Goal: Information Seeking & Learning: Find specific fact

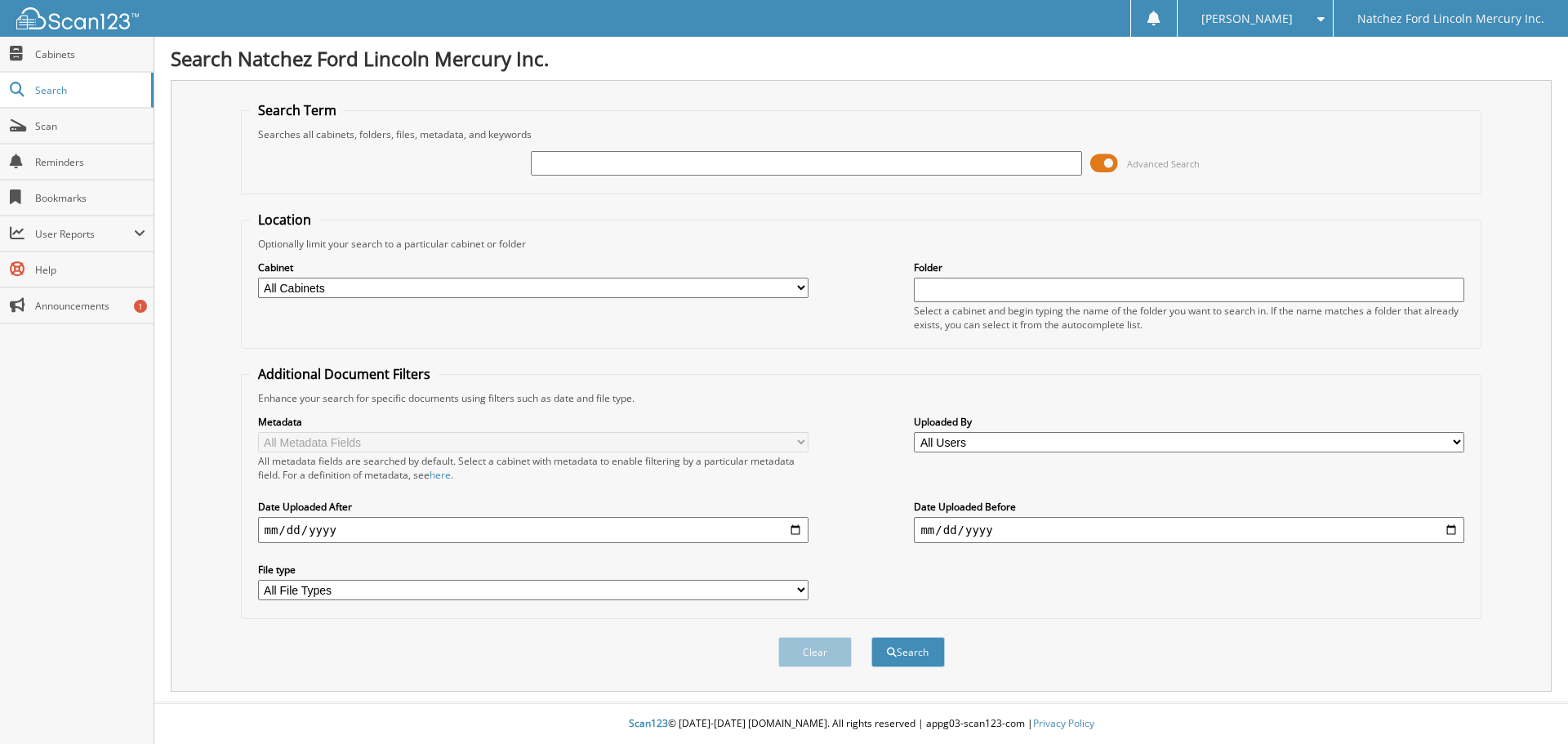
click at [544, 164] on input "text" at bounding box center [806, 163] width 550 height 24
type input "145627"
click at [872, 638] on button "Search" at bounding box center [908, 652] width 74 height 30
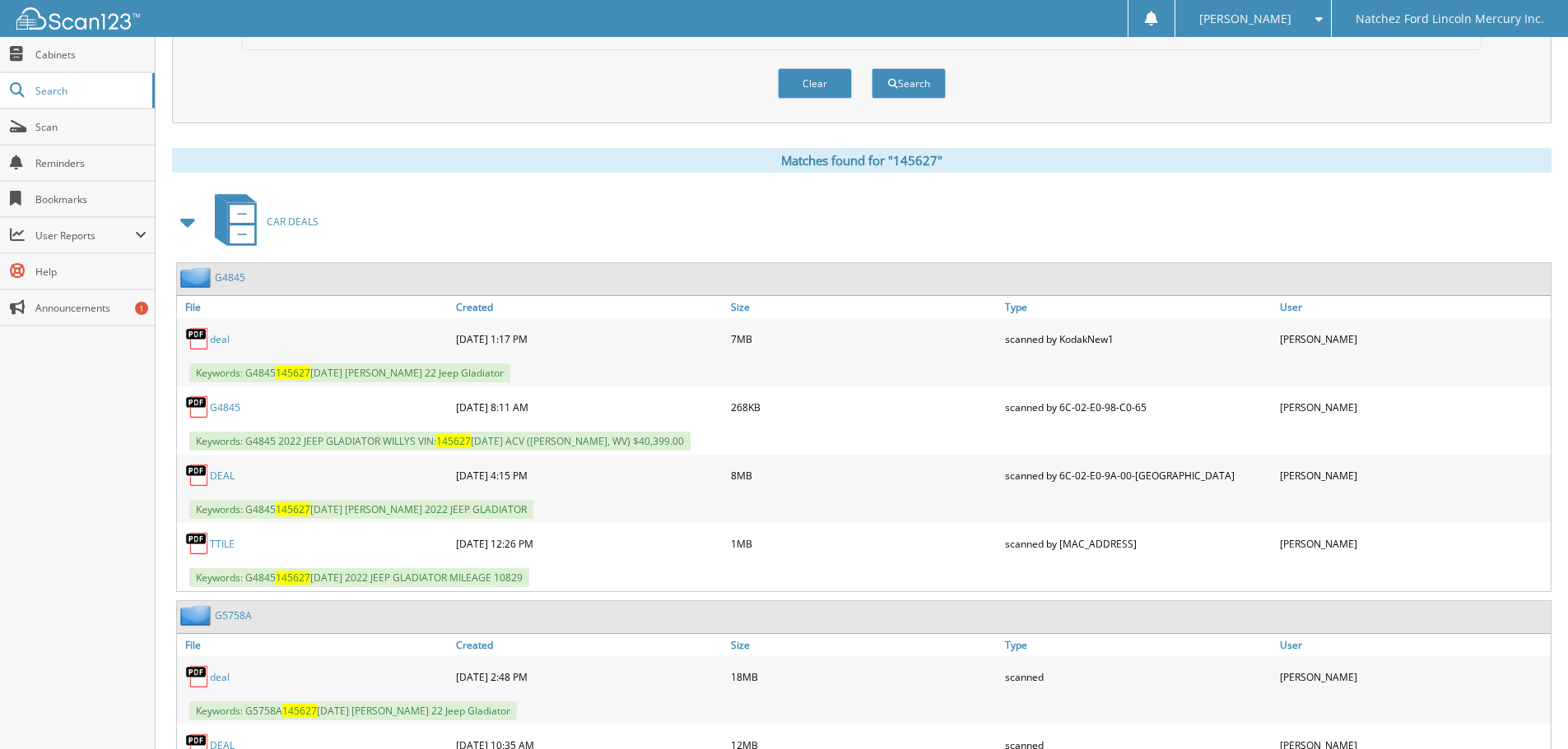
scroll to position [658, 0]
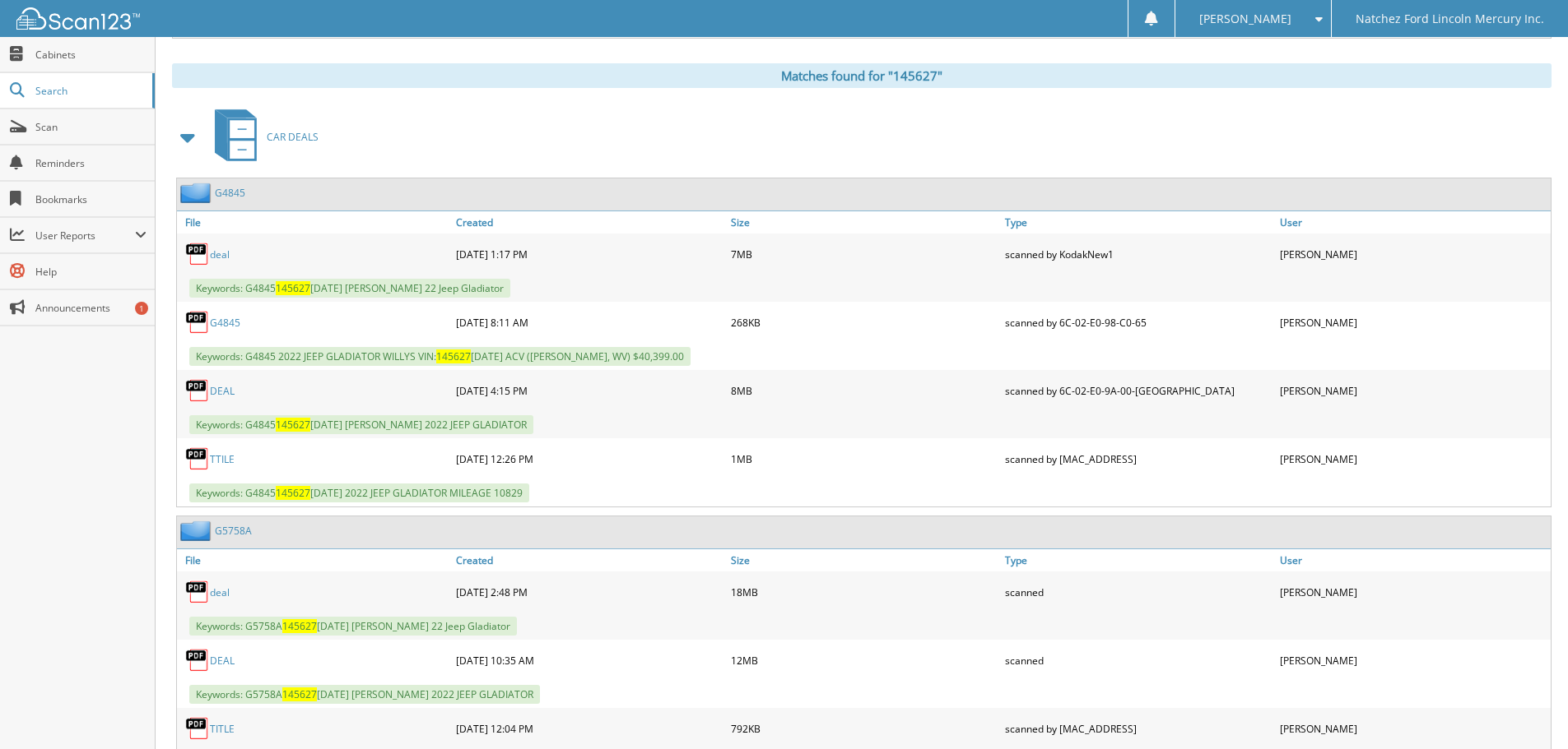
click at [236, 191] on link "G4845" at bounding box center [229, 193] width 30 height 14
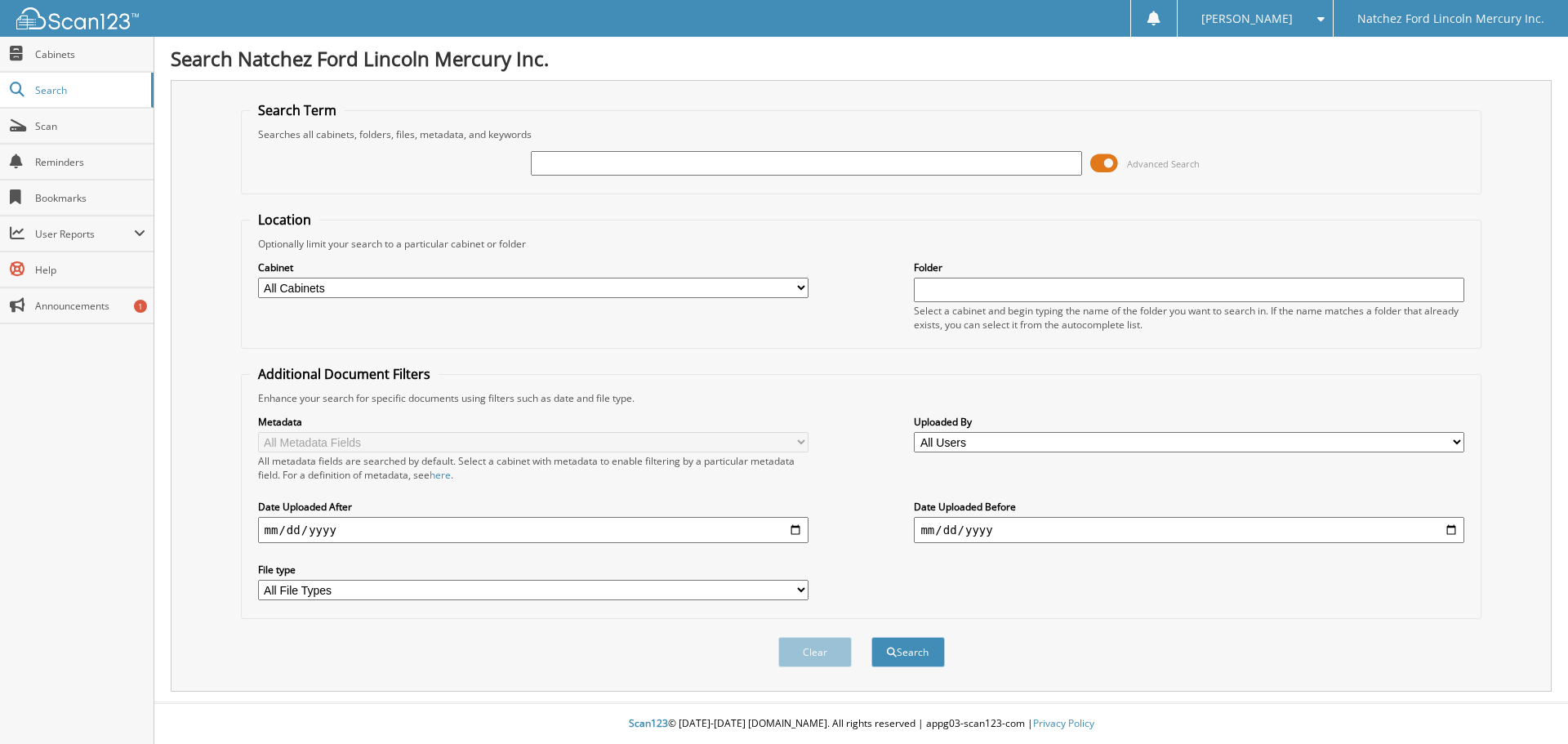
click at [582, 172] on input "text" at bounding box center [806, 163] width 550 height 24
type input "b87613"
click at [872, 638] on button "Search" at bounding box center [908, 652] width 74 height 30
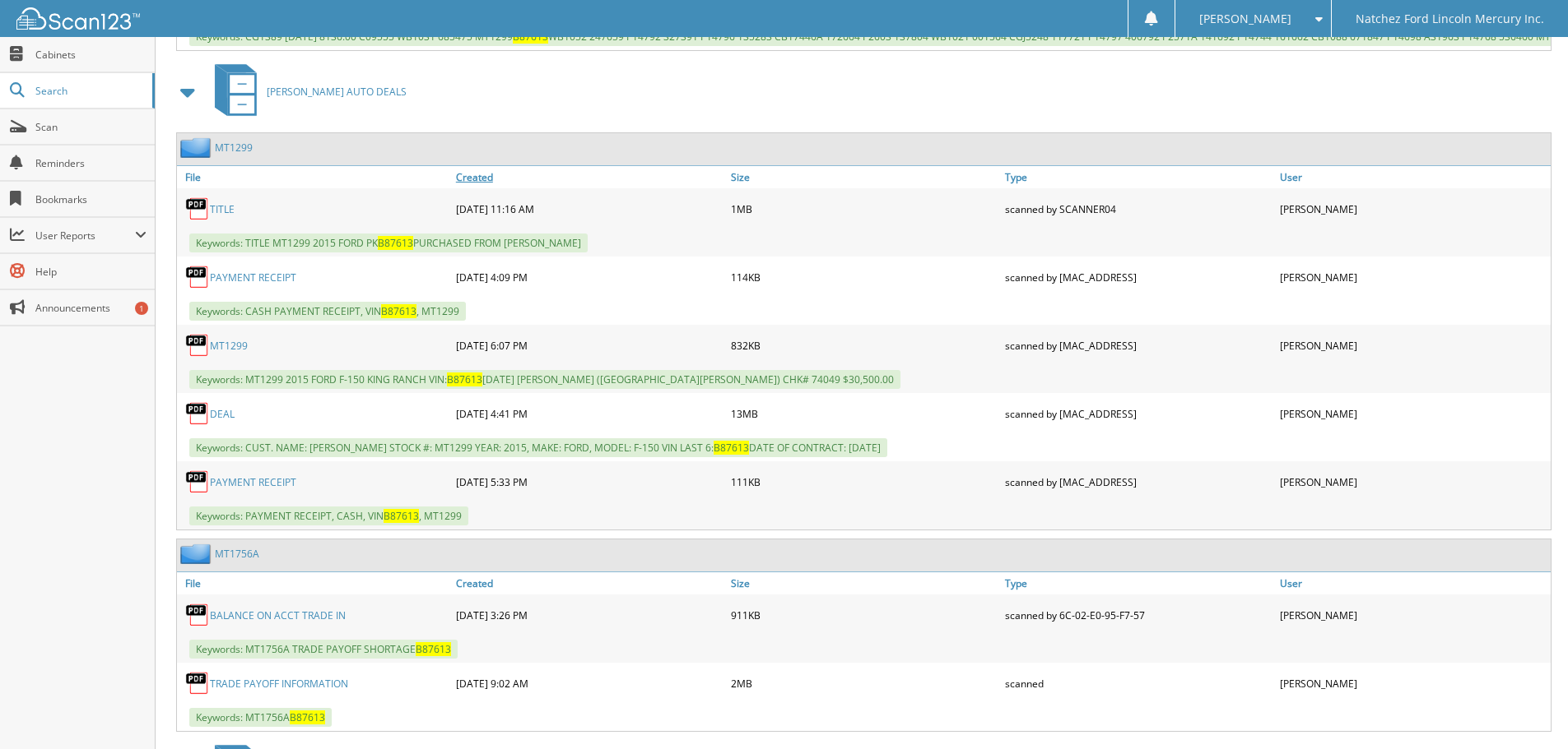
scroll to position [987, 0]
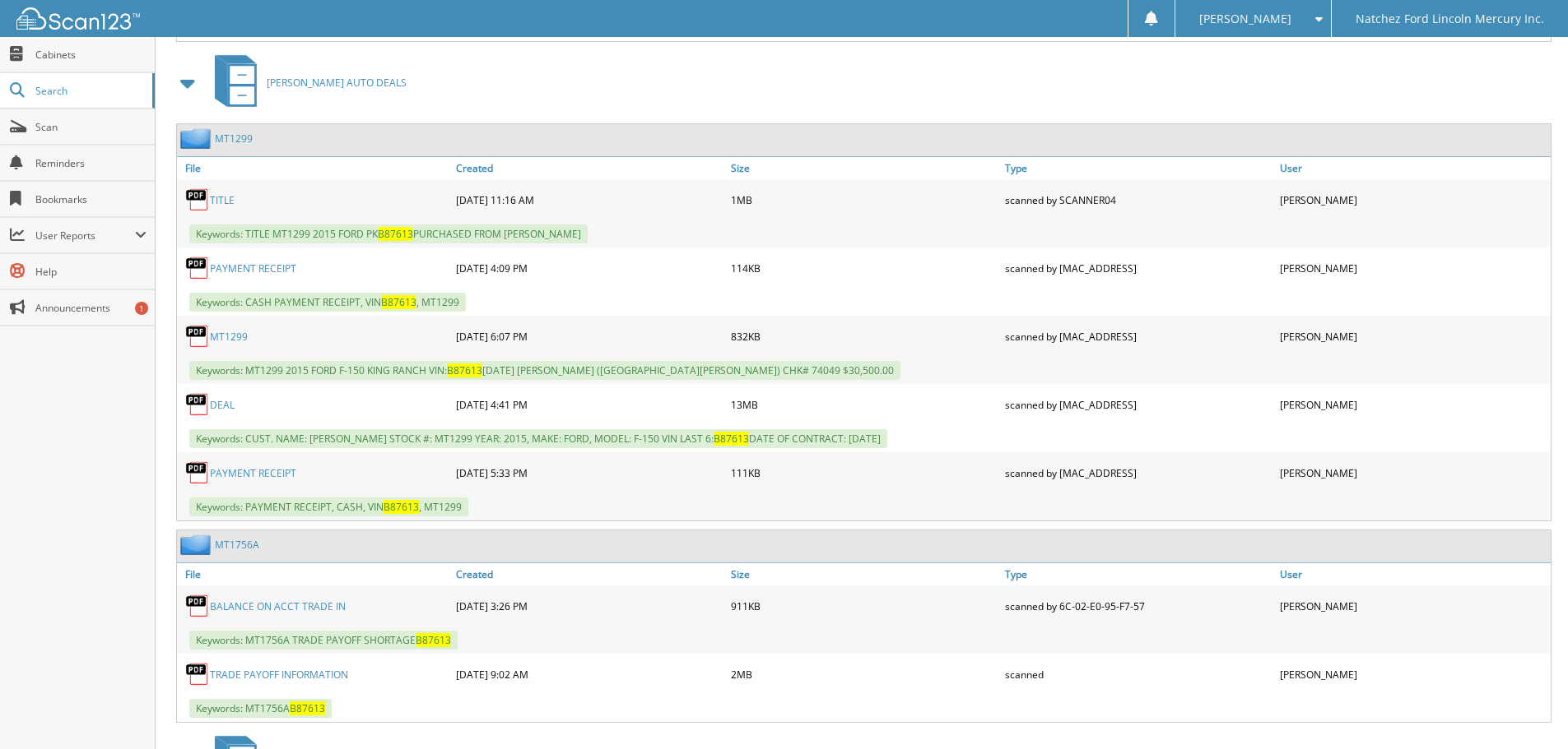
click at [233, 145] on link "MT1299" at bounding box center [233, 138] width 38 height 14
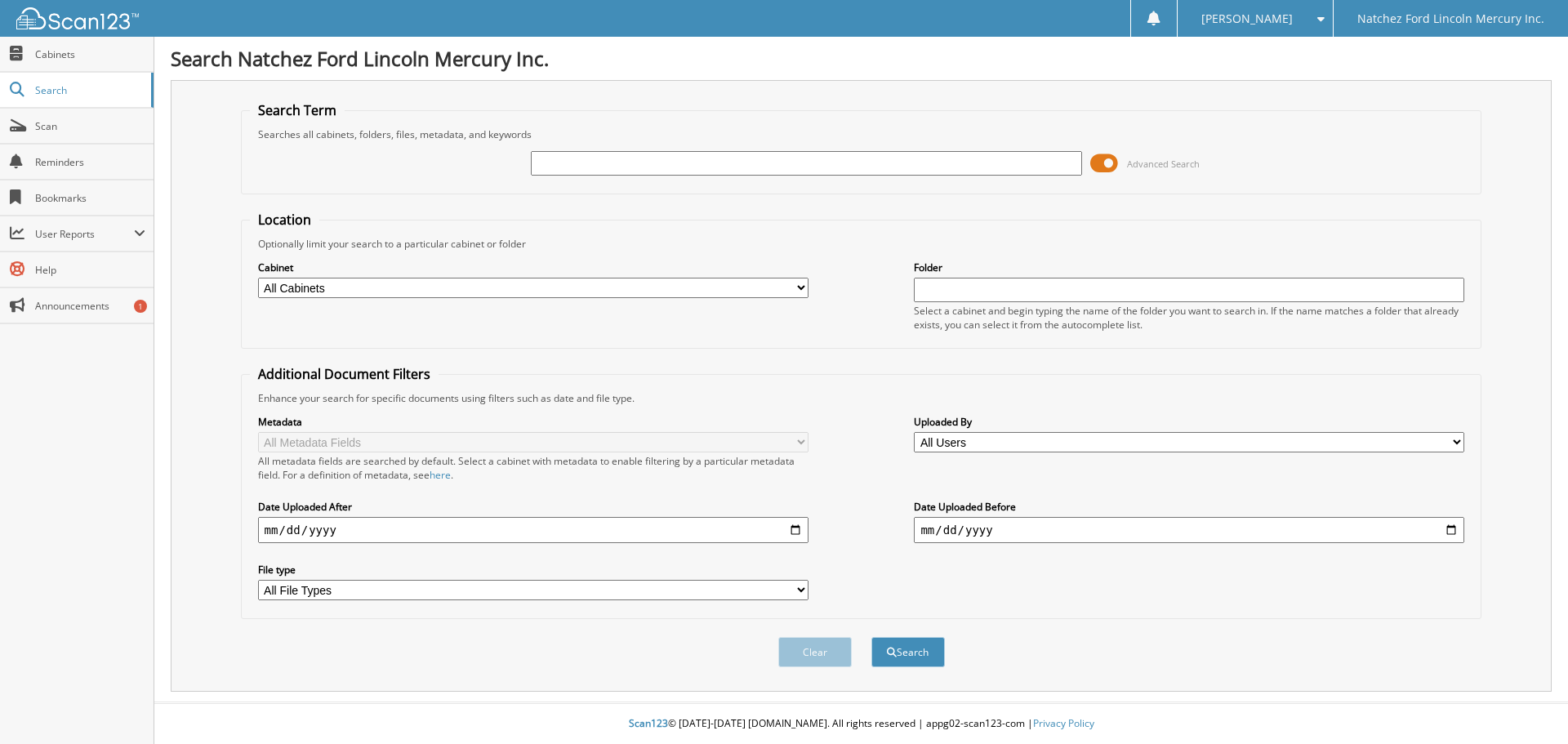
click at [612, 167] on input "text" at bounding box center [806, 163] width 550 height 24
type input "g4886a"
click at [872, 638] on button "Search" at bounding box center [908, 652] width 74 height 30
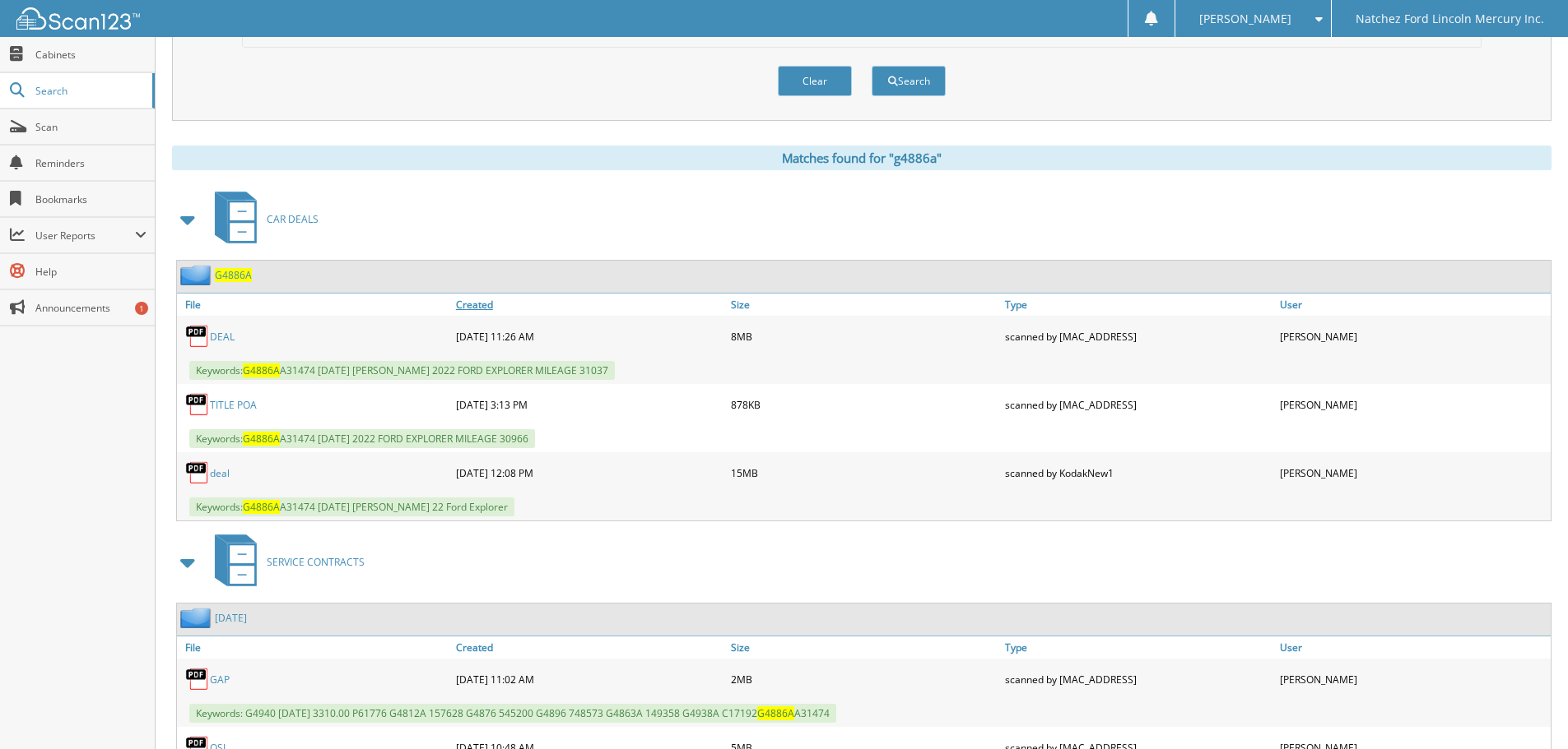
scroll to position [673, 0]
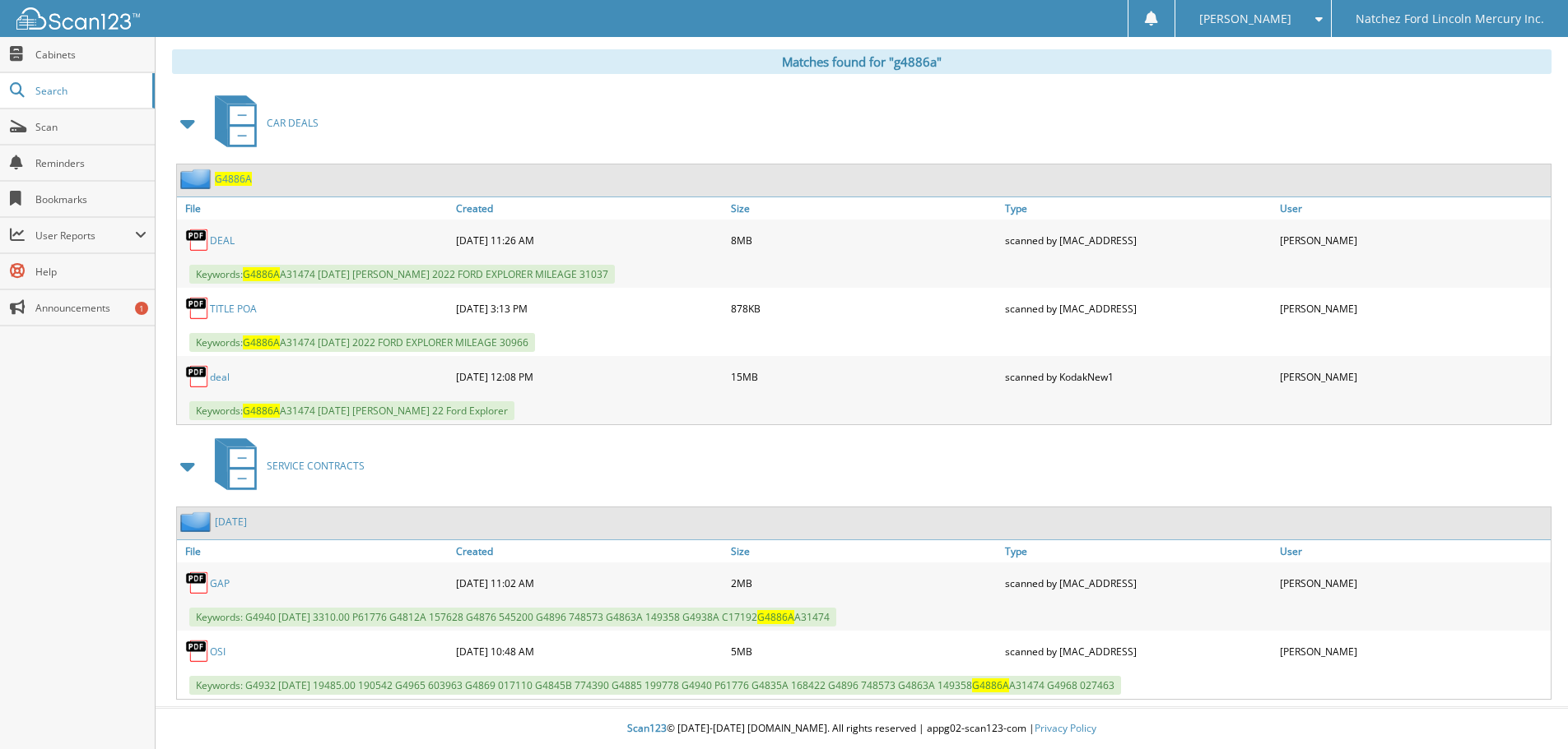
click at [235, 180] on span "G4886A" at bounding box center [233, 178] width 37 height 14
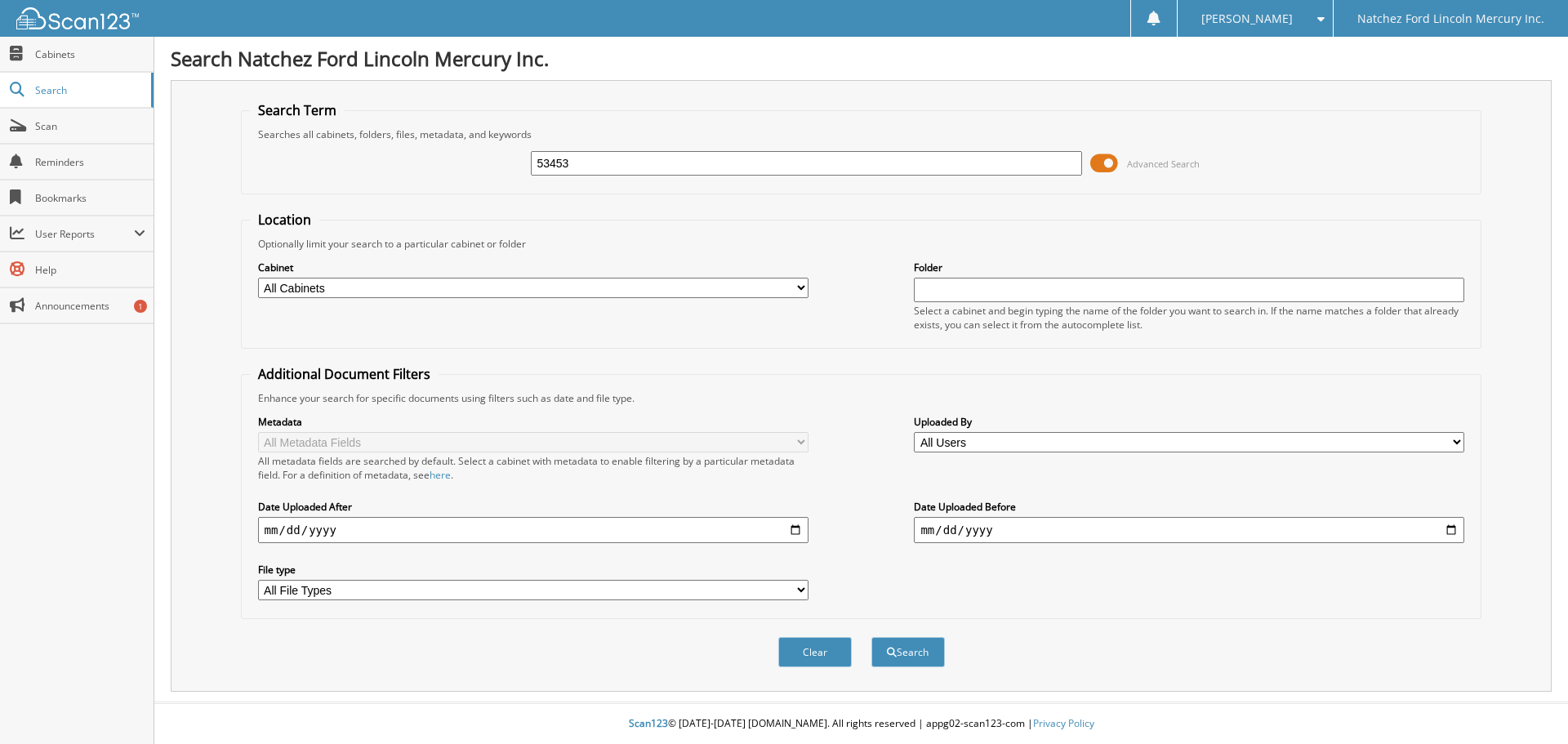
type input "53453"
click at [872, 638] on button "Search" at bounding box center [908, 652] width 74 height 30
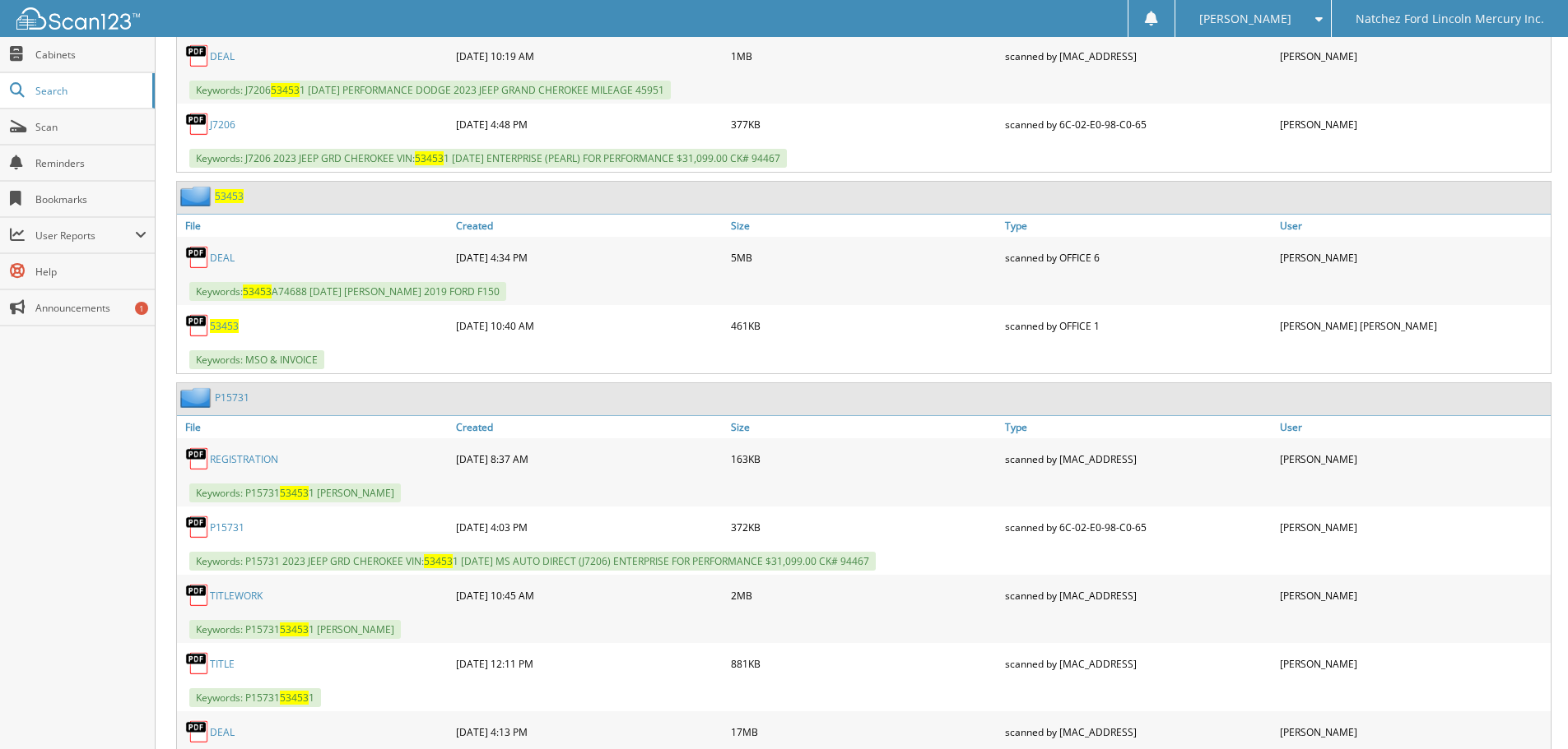
scroll to position [1069, 0]
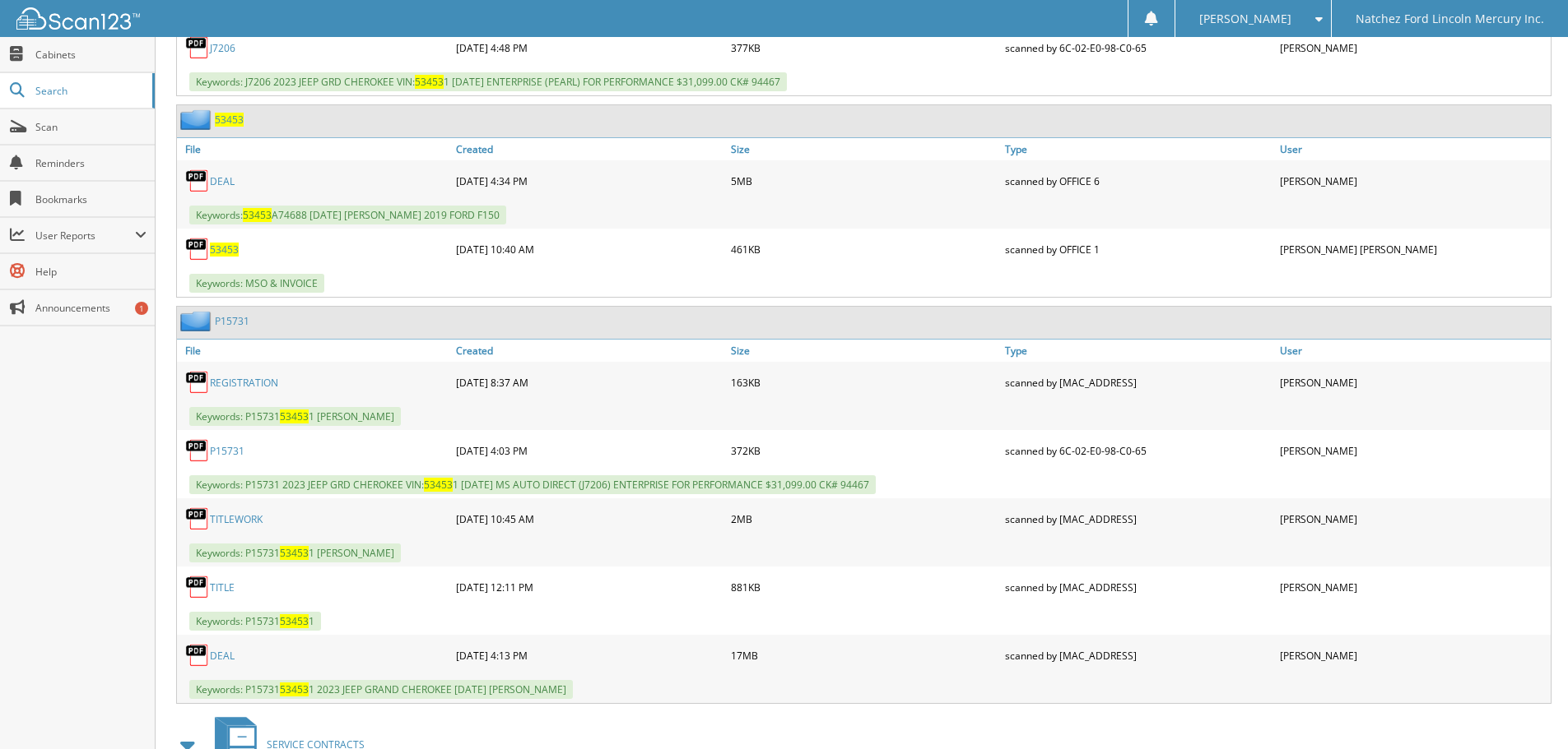
click at [230, 119] on span "53453" at bounding box center [229, 120] width 29 height 14
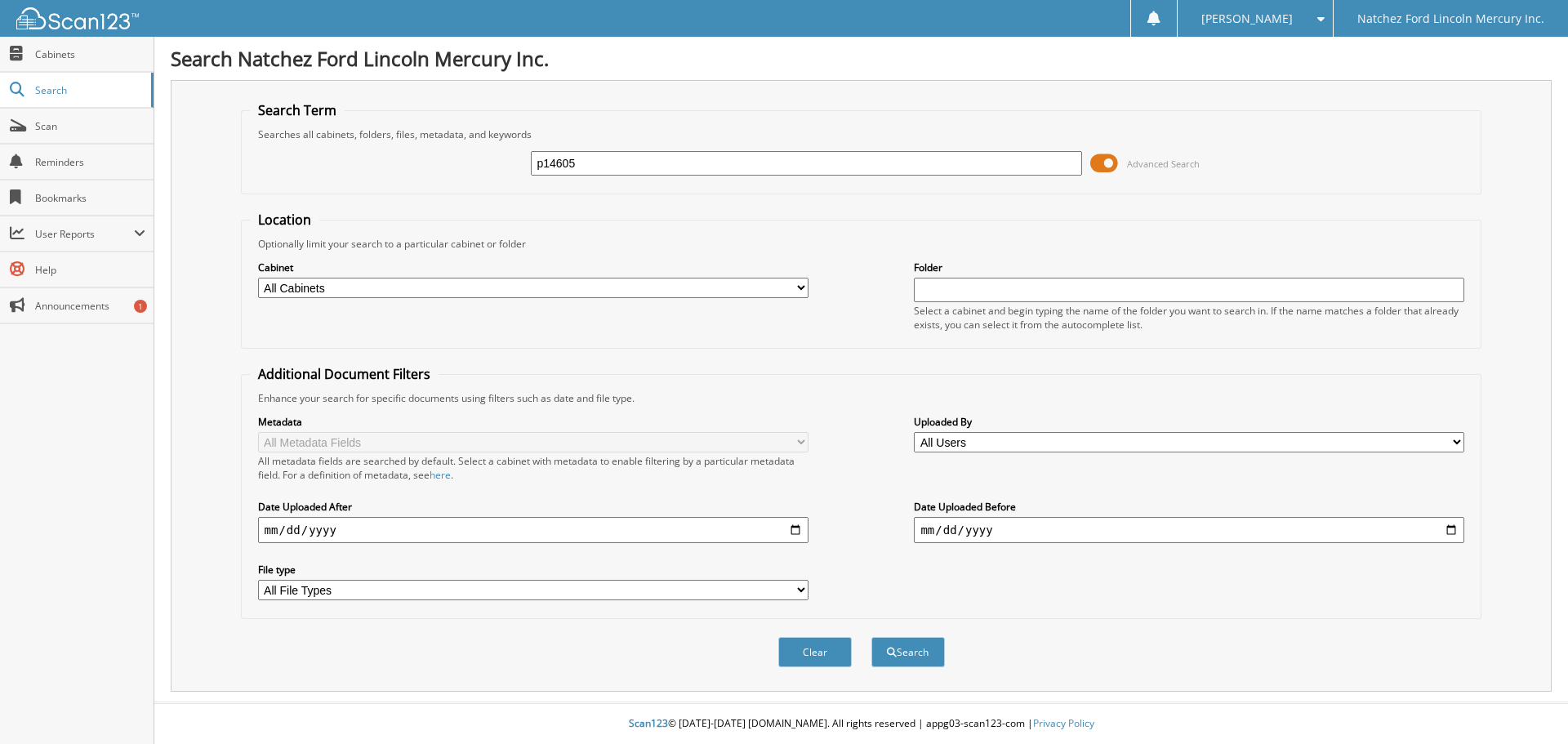
type input "p14605"
click at [872, 638] on button "Search" at bounding box center [908, 652] width 74 height 30
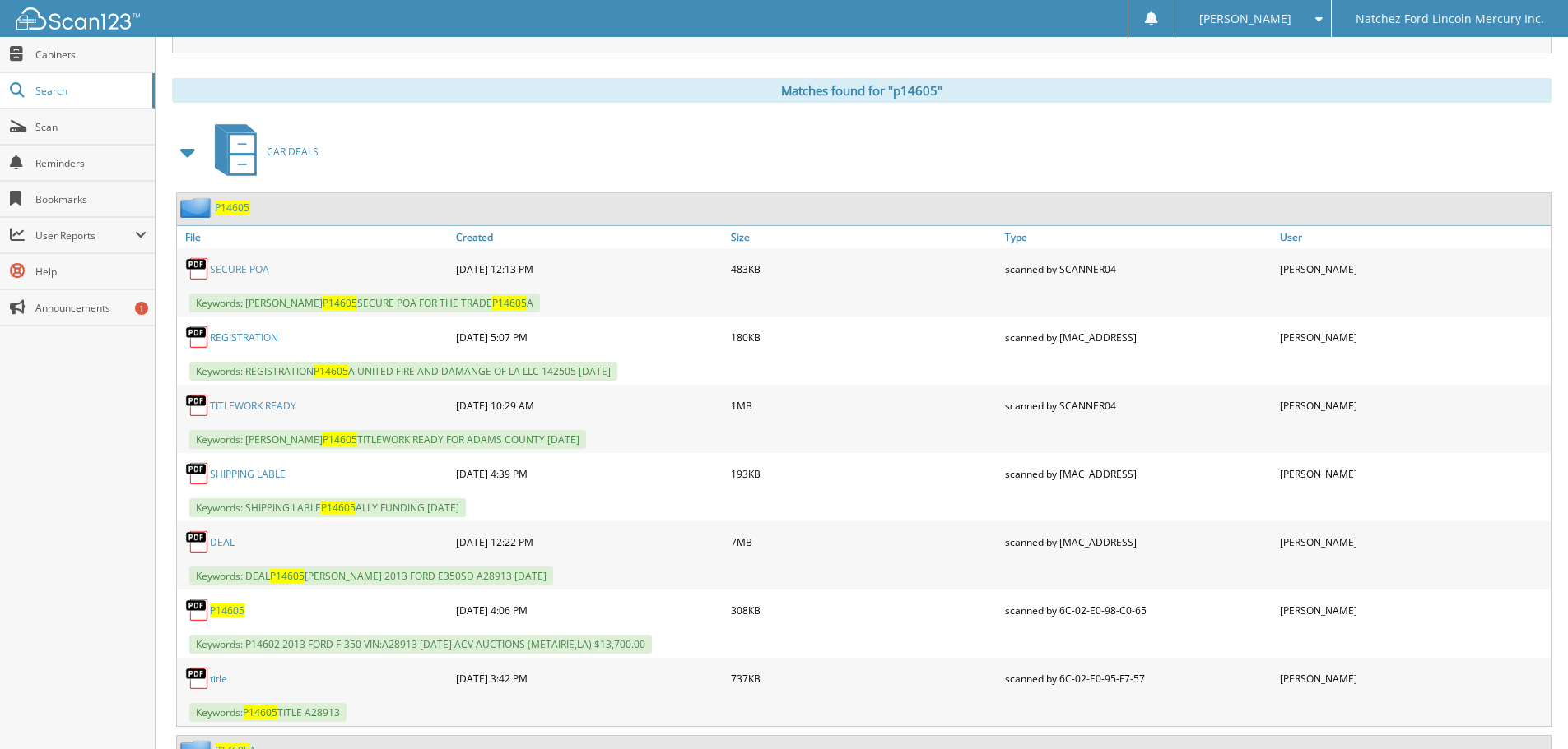
scroll to position [658, 0]
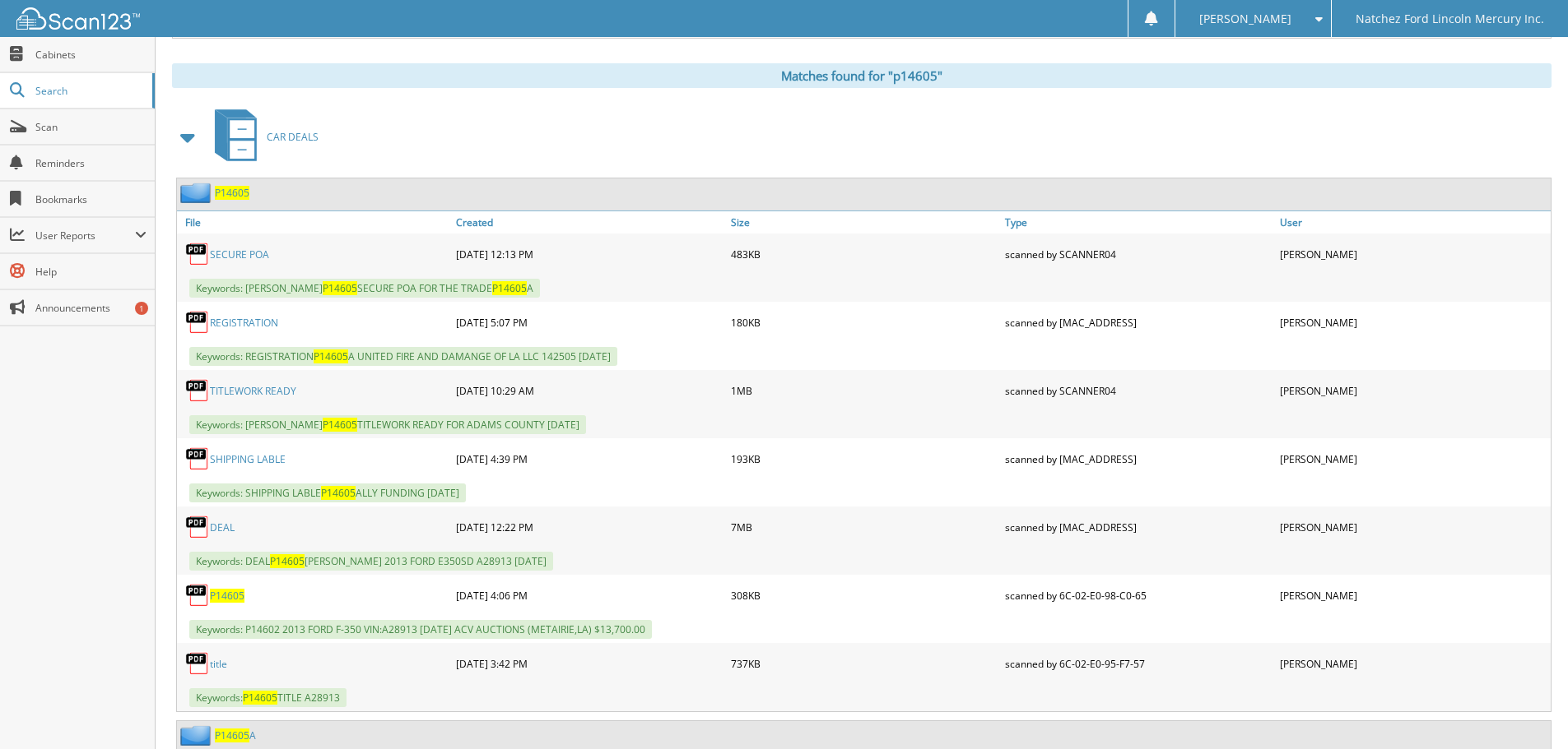
click at [240, 195] on span "P14605" at bounding box center [231, 193] width 34 height 14
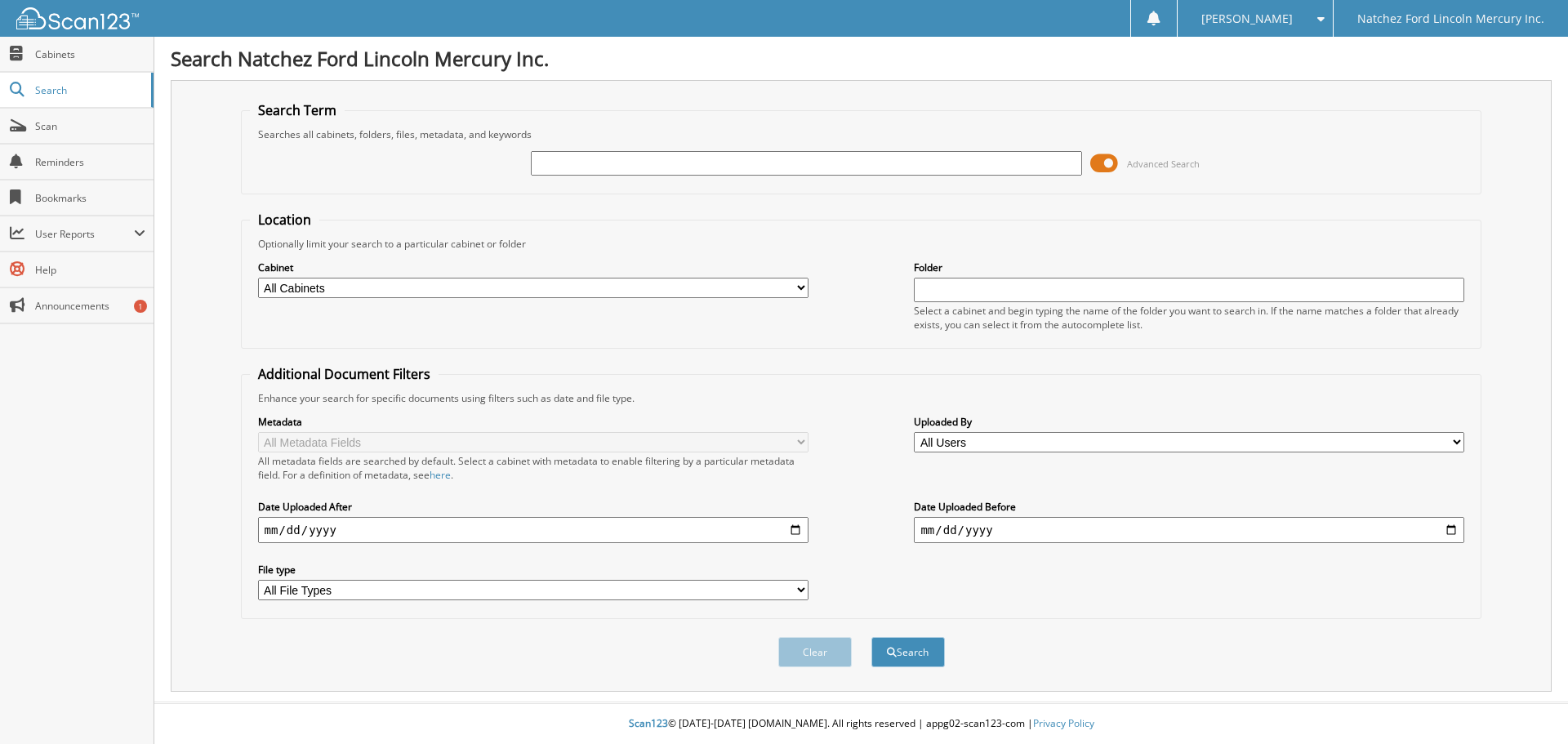
drag, startPoint x: 555, startPoint y: 152, endPoint x: 556, endPoint y: 163, distance: 11.0
click at [556, 163] on input "text" at bounding box center [806, 163] width 550 height 24
type input "cb1459"
click at [872, 638] on button "Search" at bounding box center [908, 652] width 74 height 30
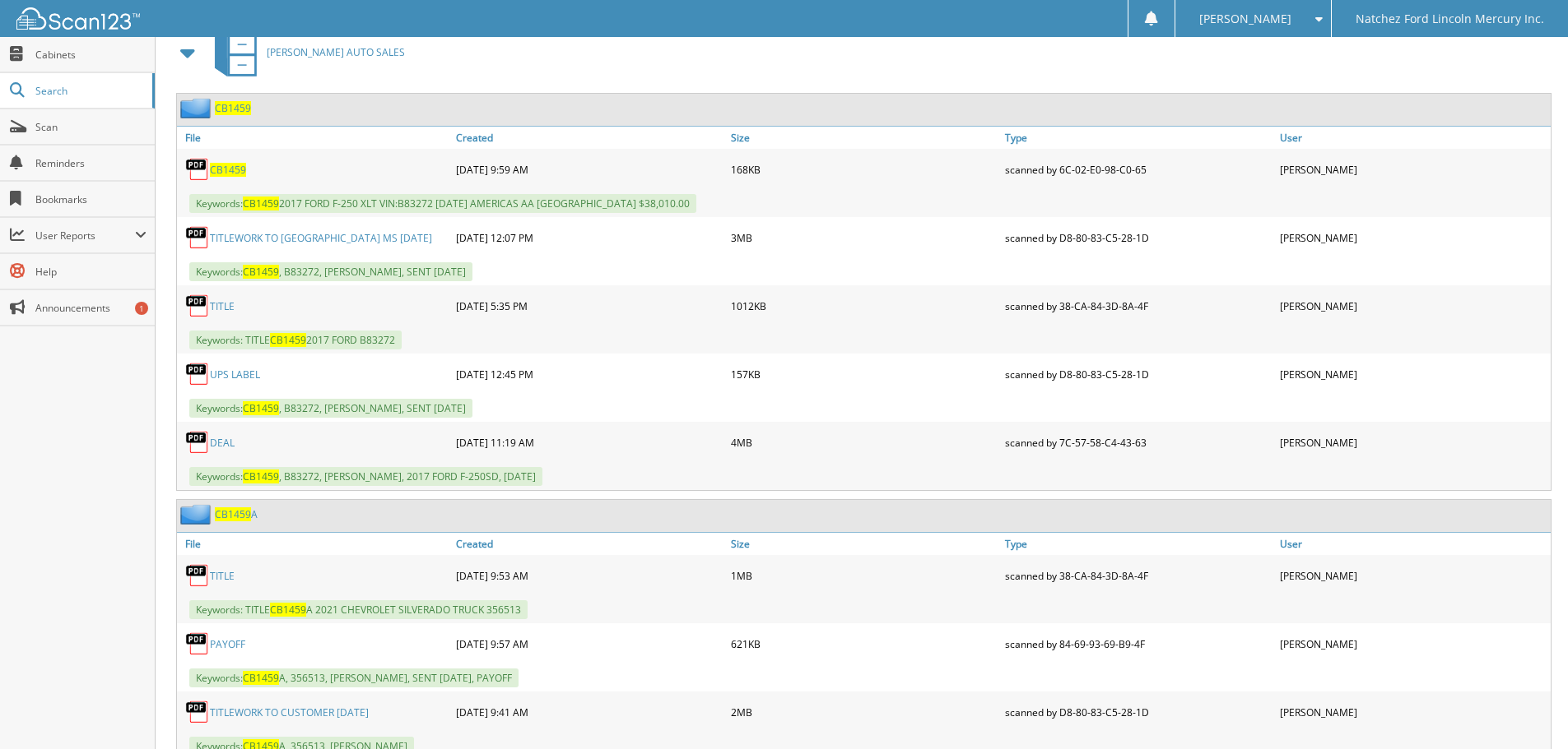
scroll to position [740, 0]
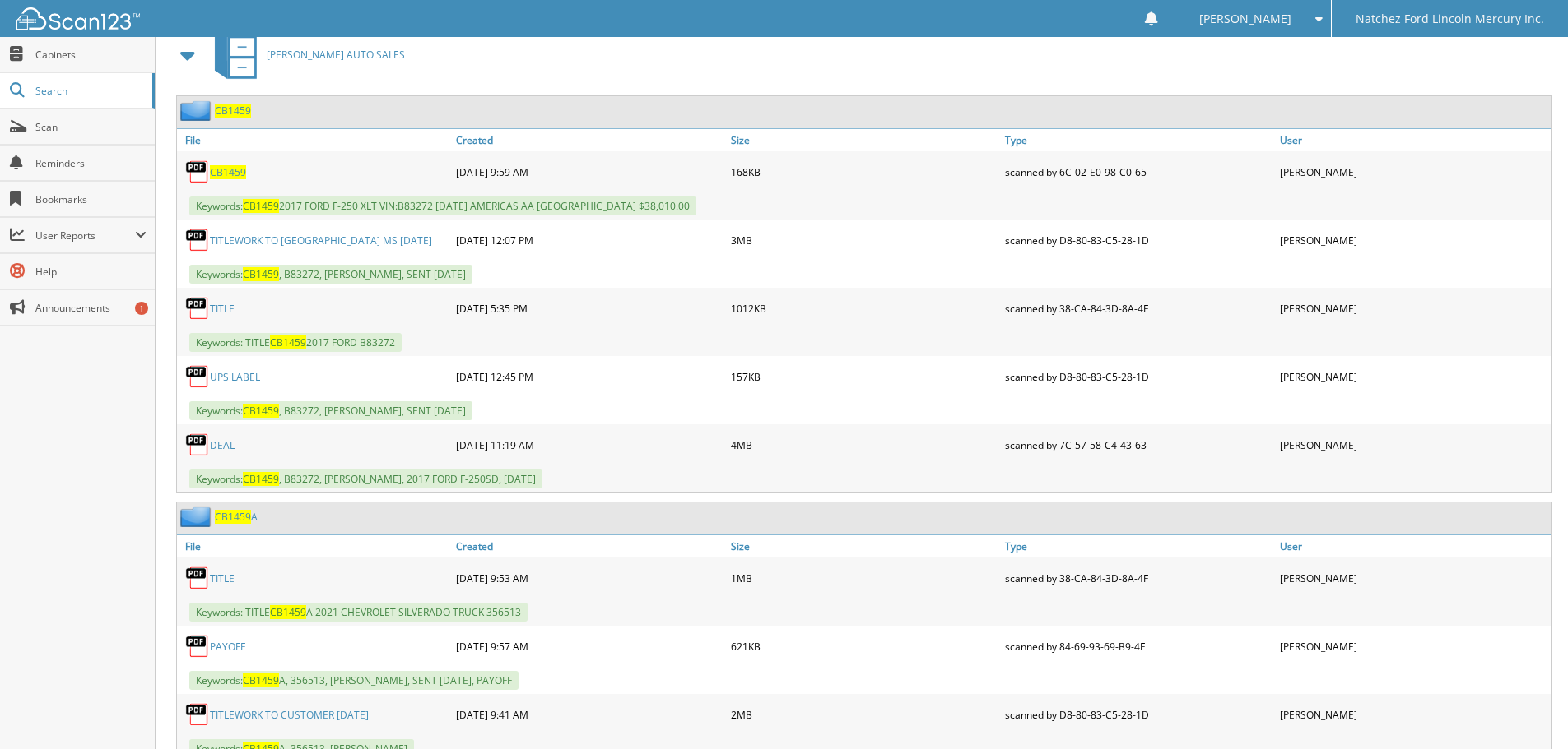
click at [233, 110] on span "CB1459" at bounding box center [232, 110] width 36 height 14
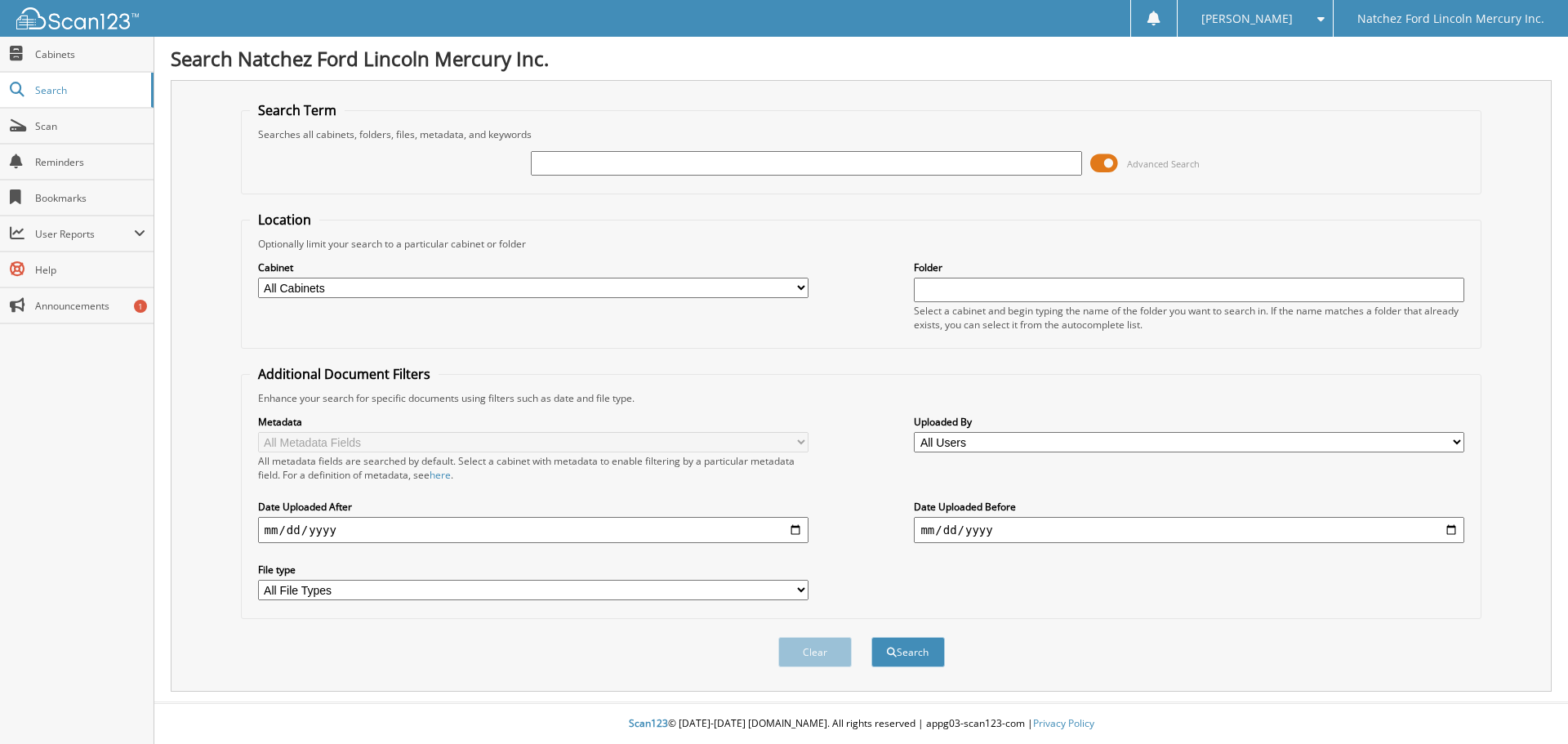
click at [544, 159] on input "text" at bounding box center [806, 163] width 550 height 24
type input "mcillwain"
click at [872, 638] on button "Search" at bounding box center [908, 652] width 74 height 30
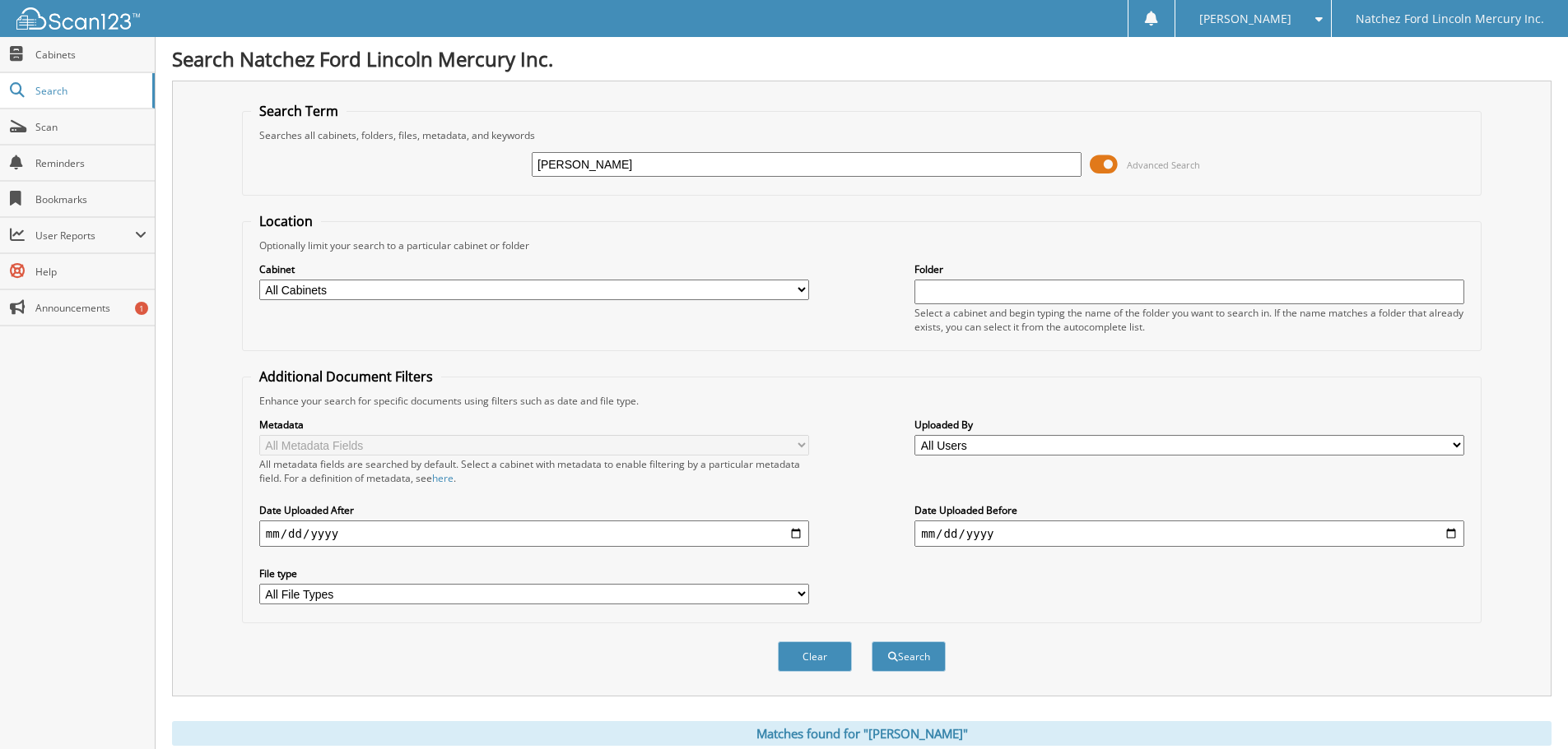
click at [594, 165] on input "mcillwain" at bounding box center [807, 164] width 550 height 24
drag, startPoint x: 558, startPoint y: 165, endPoint x: 576, endPoint y: 165, distance: 18.0
click at [558, 165] on input "mcillwain" at bounding box center [807, 164] width 550 height 24
type input "mcilwain"
click at [871, 642] on button "Search" at bounding box center [908, 656] width 74 height 30
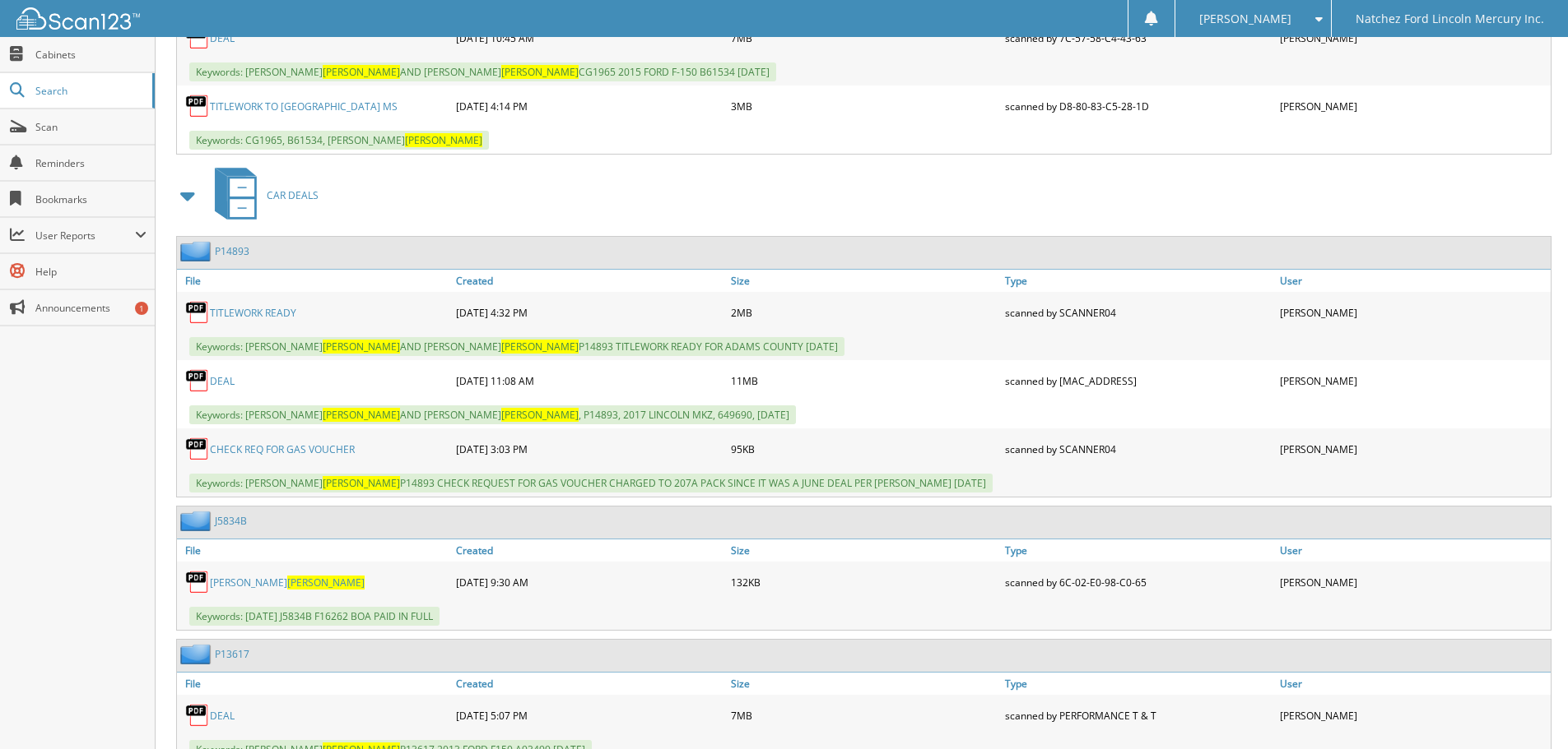
scroll to position [905, 0]
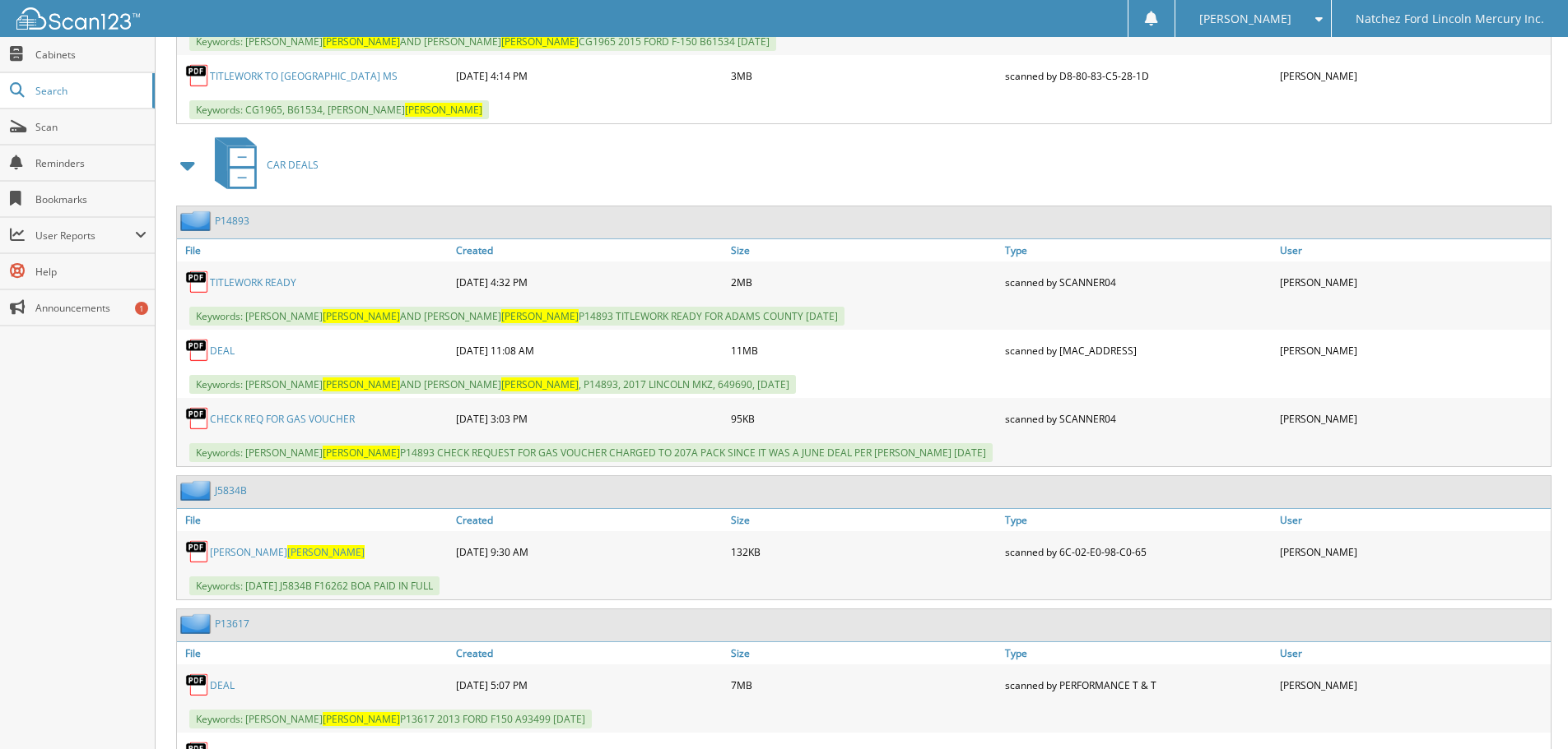
click at [225, 351] on link "DEAL" at bounding box center [221, 351] width 24 height 14
click at [74, 93] on span "Search" at bounding box center [89, 91] width 108 height 14
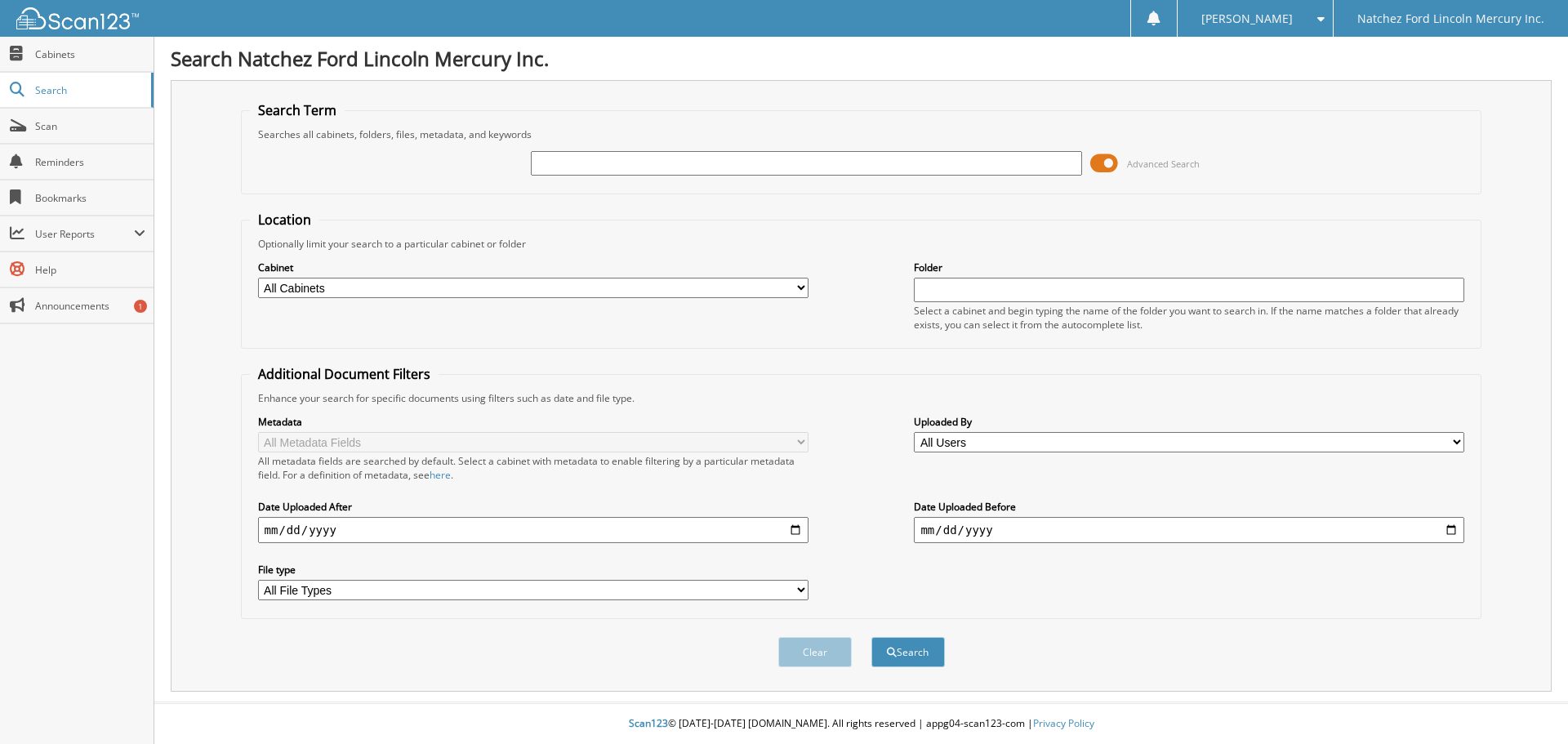
click at [570, 167] on input "text" at bounding box center [806, 163] width 550 height 24
type input "[PERSON_NAME]"
click at [872, 638] on button "Search" at bounding box center [908, 652] width 74 height 30
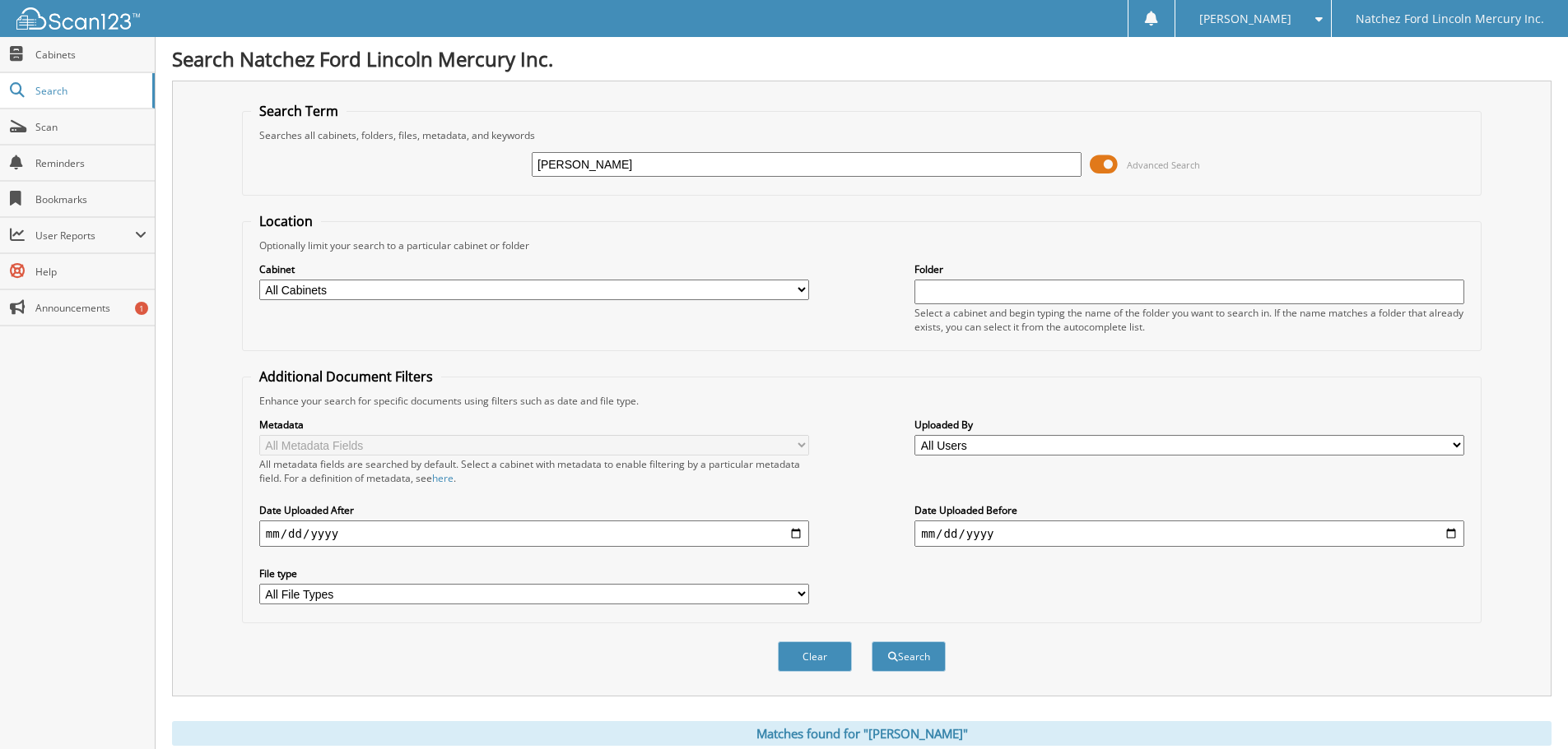
click at [576, 156] on input "[PERSON_NAME]" at bounding box center [807, 164] width 550 height 24
type input "387418"
click at [871, 642] on button "Search" at bounding box center [908, 656] width 74 height 30
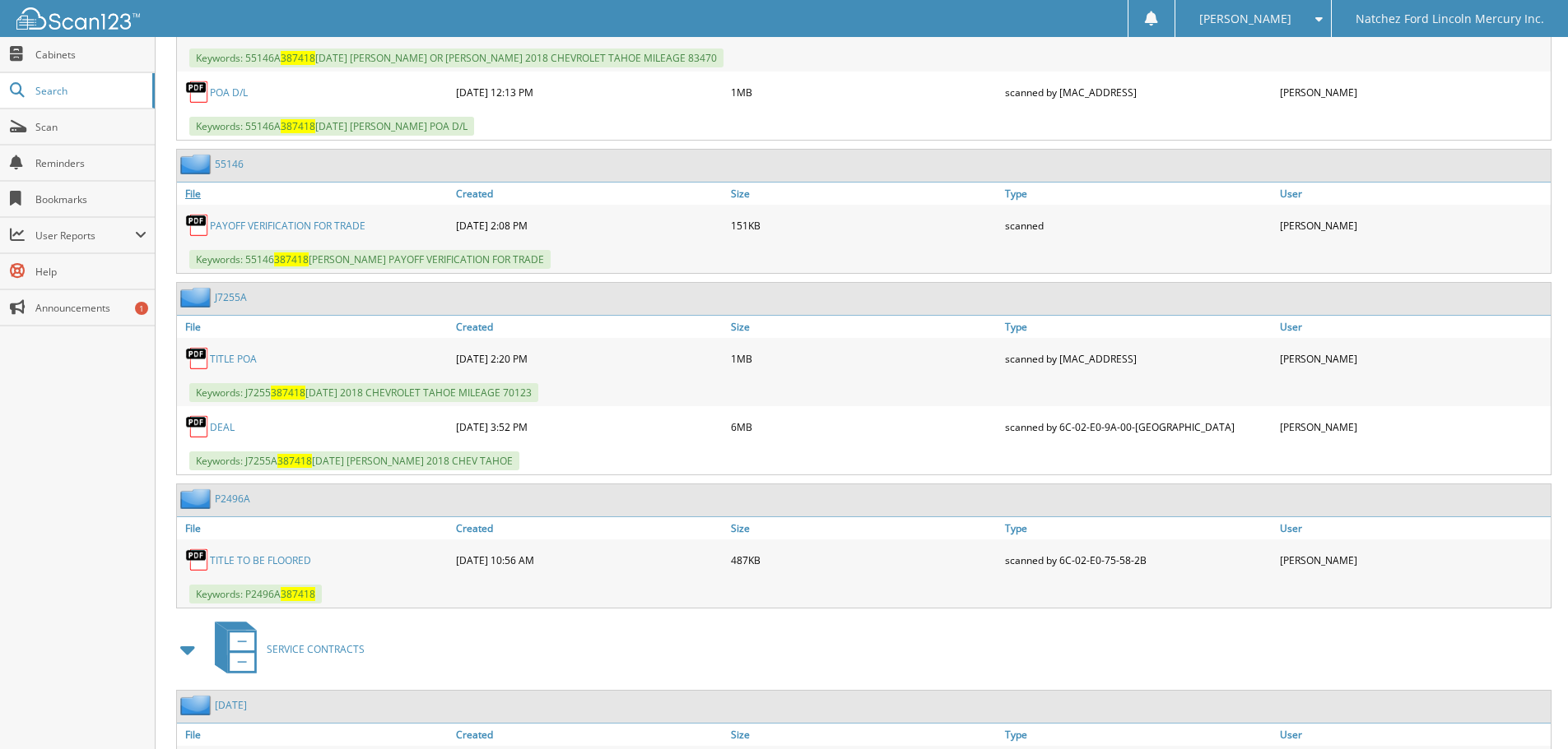
scroll to position [1234, 0]
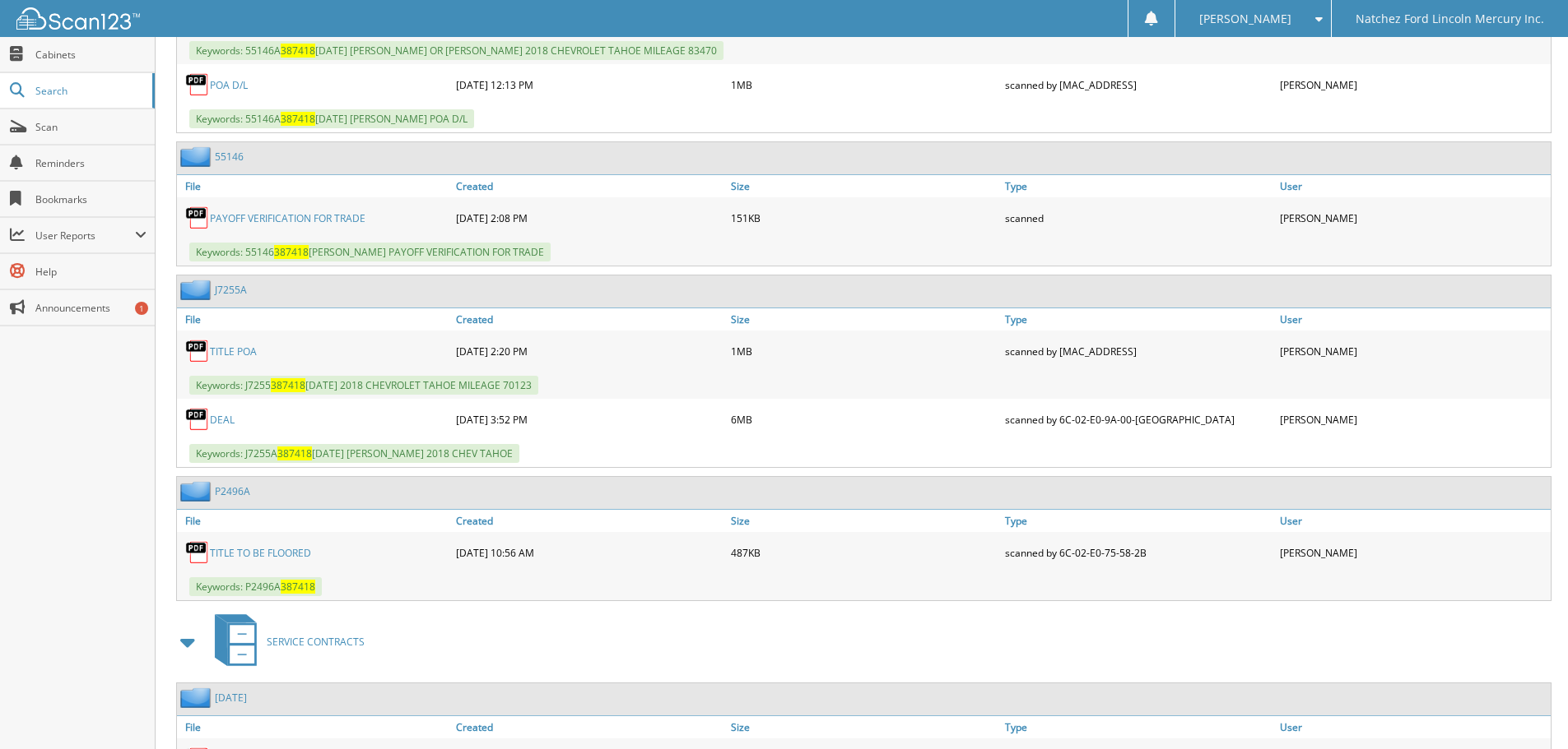
click at [229, 289] on link "J7255A" at bounding box center [230, 289] width 32 height 14
